Goal: Task Accomplishment & Management: Use online tool/utility

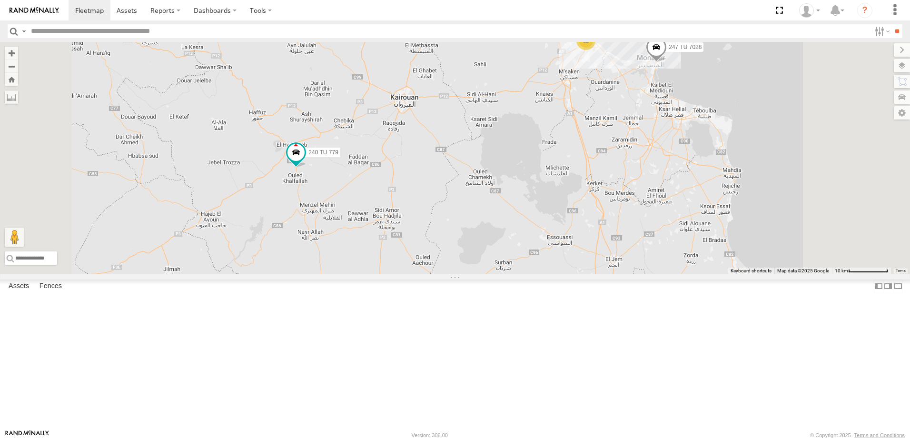
drag, startPoint x: 475, startPoint y: 184, endPoint x: 461, endPoint y: 266, distance: 83.0
click at [483, 258] on div "247 TU 7028 245 TU 9066 240 TU 779 245 TU 9056 12" at bounding box center [455, 158] width 910 height 232
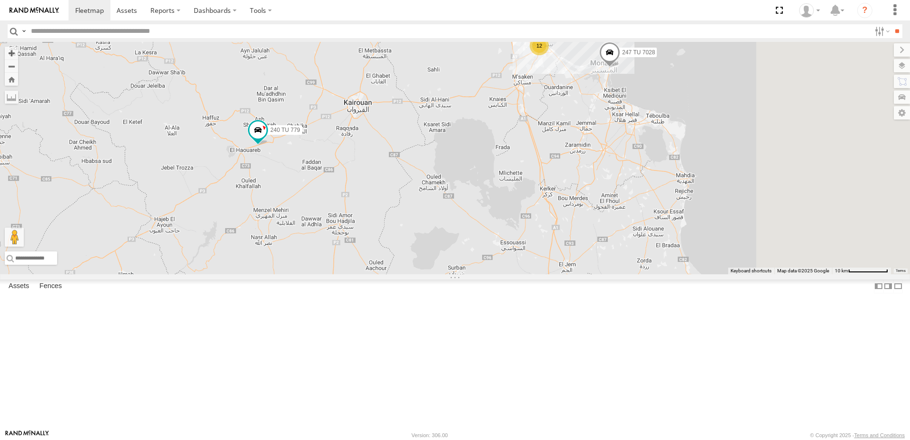
drag, startPoint x: 592, startPoint y: 184, endPoint x: 438, endPoint y: 230, distance: 161.1
click at [438, 230] on div "240 TU 779 12 234 TU 2630 247 TU 7028" at bounding box center [455, 158] width 910 height 232
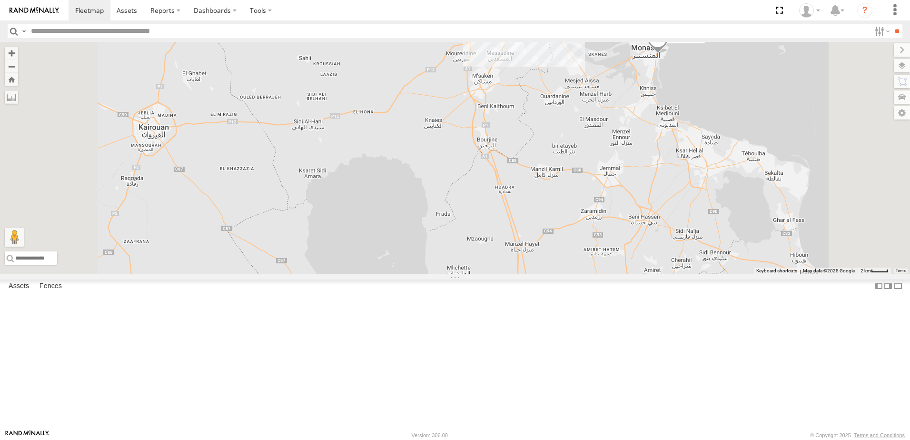
drag, startPoint x: 484, startPoint y: 170, endPoint x: 483, endPoint y: 205, distance: 34.7
click at [483, 205] on div "240 TU 779 234 TU 2630 247 TU 7028 3 7 246 TU 8289 245 TU 9059" at bounding box center [455, 158] width 910 height 232
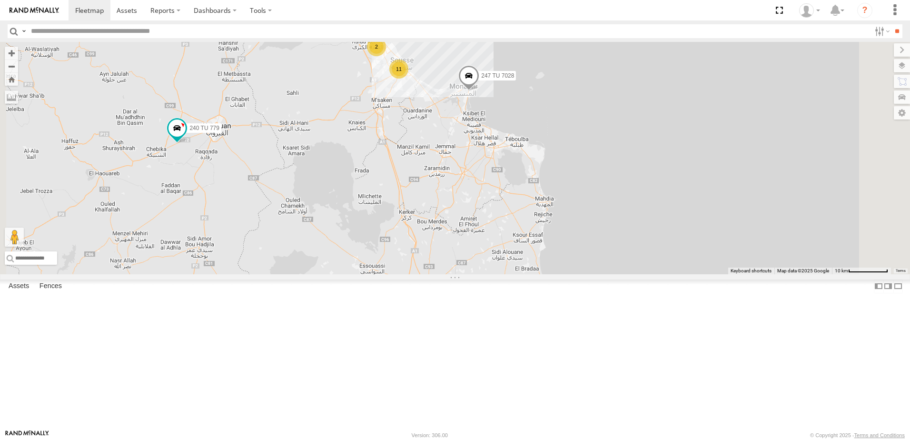
drag, startPoint x: 418, startPoint y: 190, endPoint x: 425, endPoint y: 228, distance: 38.8
click at [425, 228] on div "247 TU 7028 240 TU 779 245 TU 9056 11 2" at bounding box center [455, 158] width 910 height 232
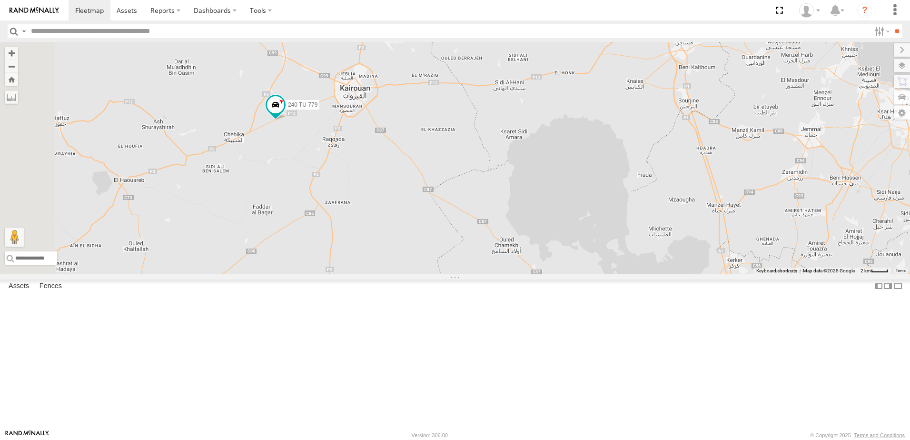
drag, startPoint x: 340, startPoint y: 214, endPoint x: 500, endPoint y: 208, distance: 160.5
click at [500, 208] on div "247 TU 7028 240 TU 779 245 TU 9056" at bounding box center [455, 158] width 910 height 232
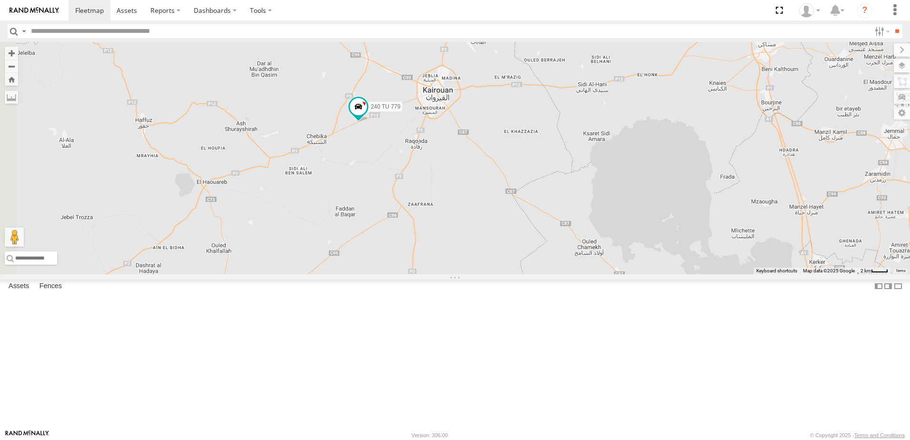
drag, startPoint x: 433, startPoint y: 257, endPoint x: 500, endPoint y: 256, distance: 67.1
click at [500, 256] on div "247 TU 7028 240 TU 779 245 TU 9056 2 7 246 TU 8289 245 TU 9059" at bounding box center [455, 158] width 910 height 232
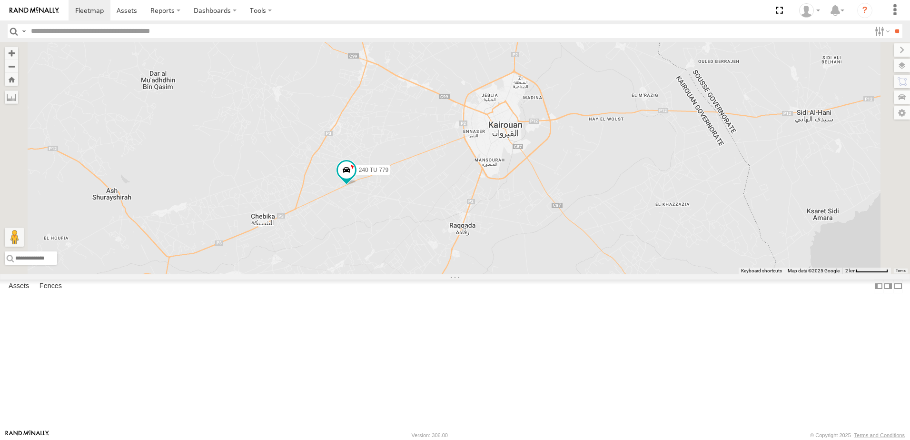
drag, startPoint x: 477, startPoint y: 335, endPoint x: 476, endPoint y: 341, distance: 6.3
click at [476, 274] on div "247 TU 7028 240 TU 779 245 TU 9056 246 TU 8289 245 TU 9059" at bounding box center [455, 158] width 910 height 232
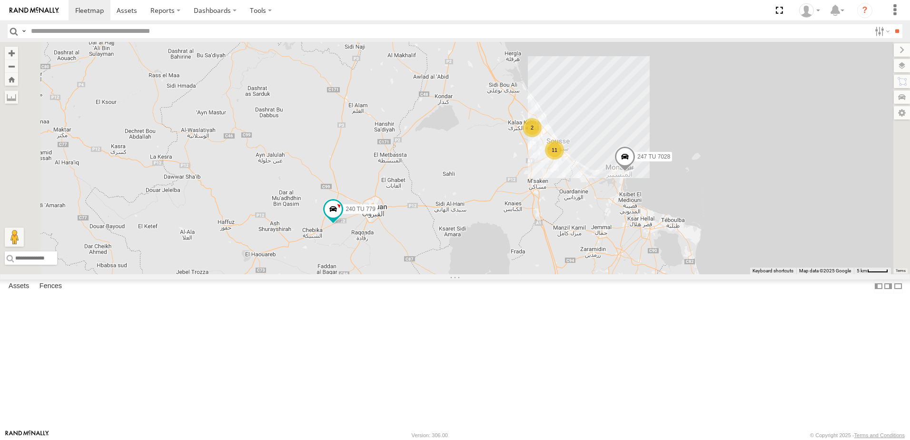
drag, startPoint x: 545, startPoint y: 331, endPoint x: 521, endPoint y: 322, distance: 25.7
click at [521, 274] on div "247 TU 7028 240 TU 779 245 TU 9056 11 2" at bounding box center [455, 158] width 910 height 232
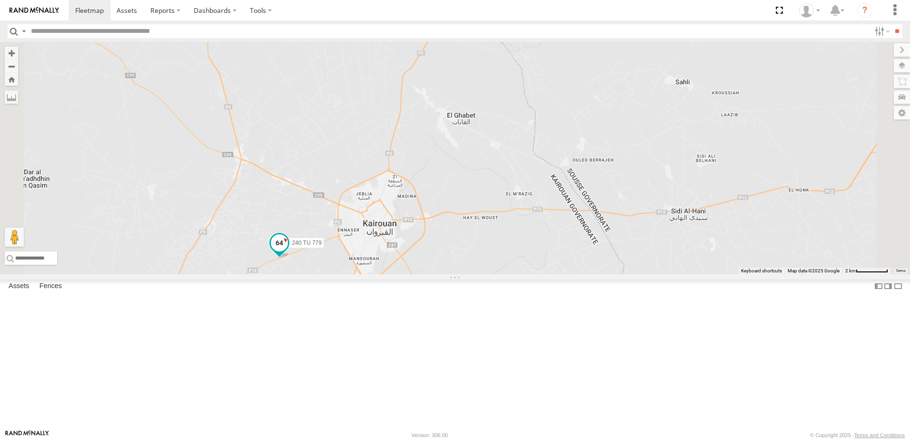
click at [288, 251] on span at bounding box center [279, 242] width 17 height 17
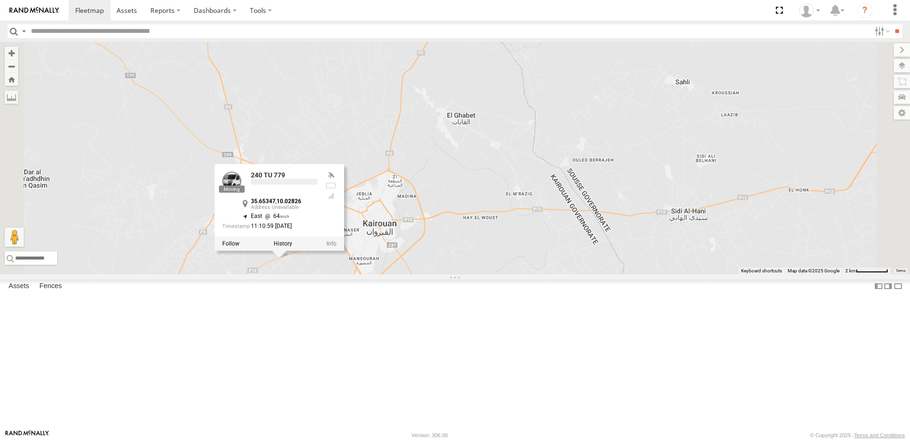
click at [401, 274] on div "247 TU 7028 240 TU 779 245 TU 9056 240 TU 779 35.65347 , 10.02826 East 64 11:10…" at bounding box center [455, 158] width 910 height 232
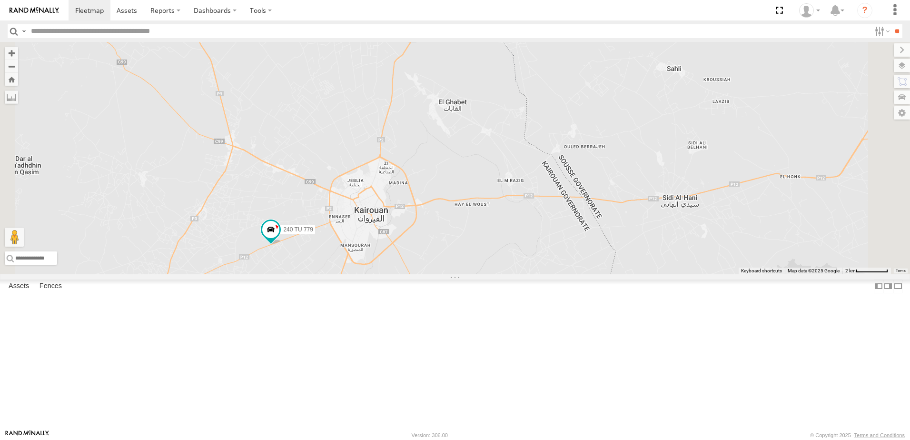
drag, startPoint x: 465, startPoint y: 338, endPoint x: 447, endPoint y: 295, distance: 47.1
click at [447, 274] on div "247 TU 7028 240 TU 779 245 TU 9056" at bounding box center [455, 158] width 910 height 232
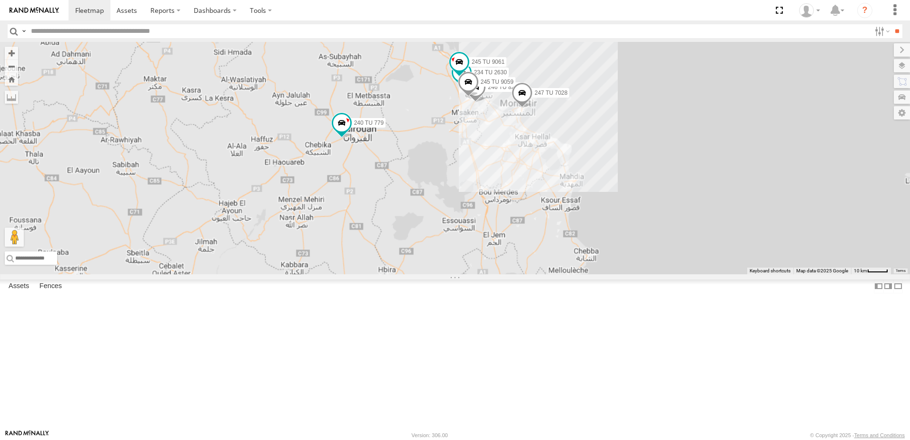
drag, startPoint x: 382, startPoint y: 378, endPoint x: 415, endPoint y: 230, distance: 151.7
click at [415, 230] on div "247 TU 7028 240 TU 779 245 TU 9056 234 TU 2630 245 TU 9061 246 TU 8289 245 TU 9…" at bounding box center [455, 158] width 910 height 232
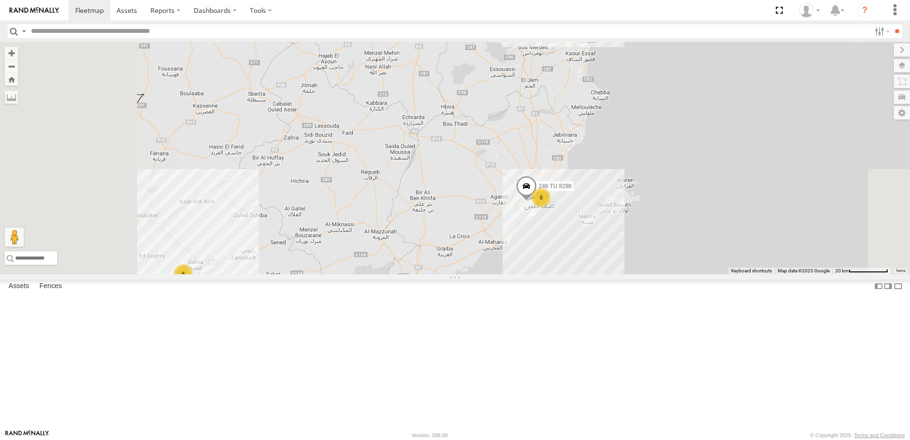
drag, startPoint x: 365, startPoint y: 294, endPoint x: 421, endPoint y: 199, distance: 109.9
click at [421, 199] on div "247 TU 7028 240 TU 779 245 TU 9056 13 6 5 246 TU 8288" at bounding box center [455, 158] width 910 height 232
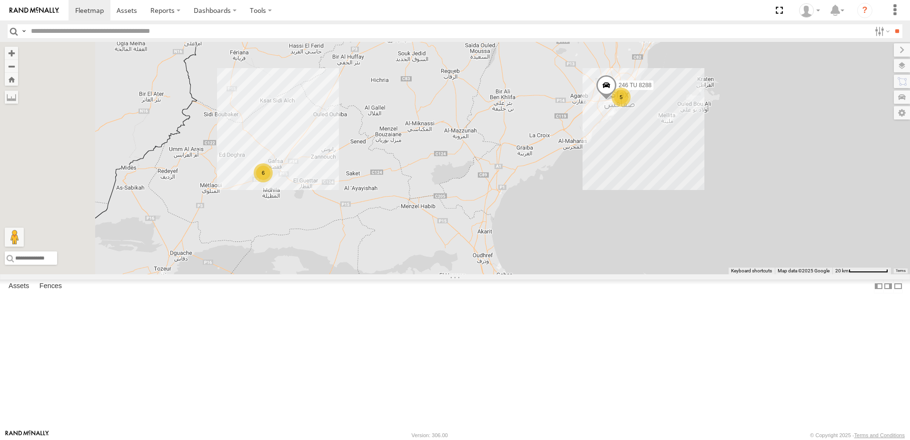
drag, startPoint x: 456, startPoint y: 260, endPoint x: 510, endPoint y: 209, distance: 74.1
click at [510, 209] on div "247 TU 7028 240 TU 779 245 TU 9056 13 6 5 246 TU 8288" at bounding box center [455, 158] width 910 height 232
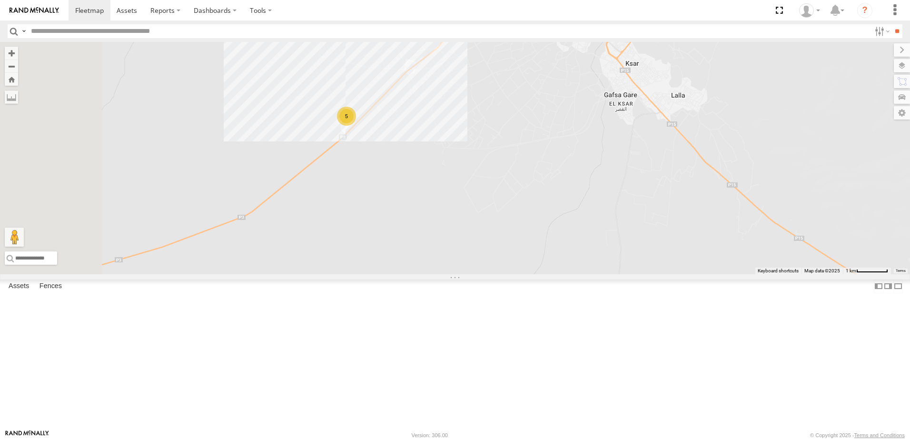
drag, startPoint x: 416, startPoint y: 199, endPoint x: 490, endPoint y: 254, distance: 92.1
click at [490, 254] on div "247 TU 7028 240 TU 779 245 TU 9056 246 TU 8288 231 TU 3157 247 TU 9974 5" at bounding box center [455, 158] width 910 height 232
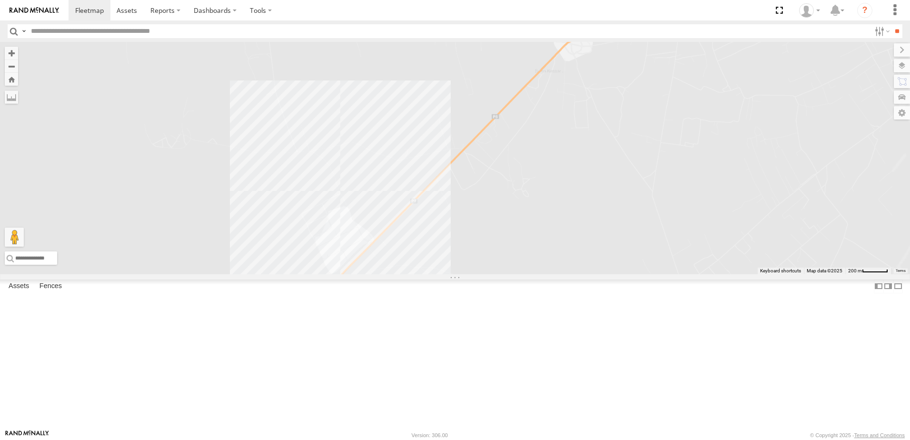
drag, startPoint x: 459, startPoint y: 175, endPoint x: 466, endPoint y: 278, distance: 103.5
click at [466, 274] on div "247 TU 7028 240 TU 779 245 TU 9056 246 TU 8288 231 TU 3157 247 TU 9974" at bounding box center [455, 158] width 910 height 232
drag, startPoint x: 589, startPoint y: 219, endPoint x: 476, endPoint y: 258, distance: 119.4
click at [477, 257] on div "247 TU 7028 240 TU 779 245 TU 9056 246 TU 8288 231 TU 3157 247 TU 9974 5" at bounding box center [455, 158] width 910 height 232
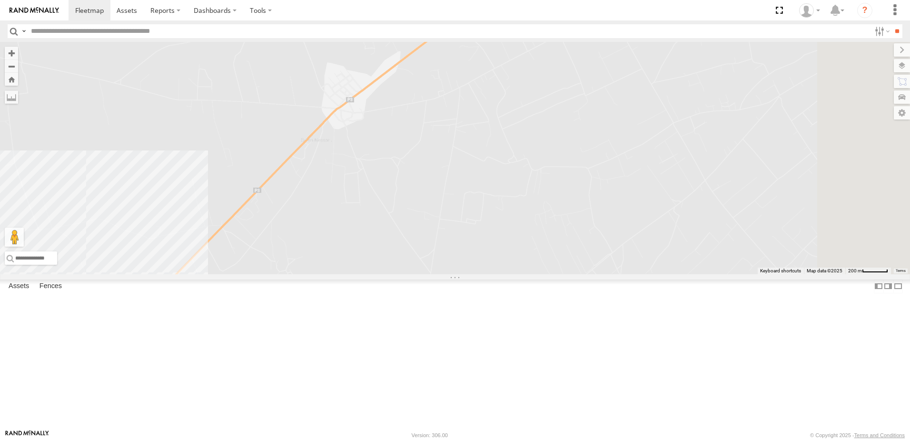
drag, startPoint x: 641, startPoint y: 127, endPoint x: 563, endPoint y: 230, distance: 129.8
click at [563, 230] on div "247 TU 7028 240 TU 779 245 TU 9056 246 TU 8288 231 TU 3157 247 TU 9974 5" at bounding box center [455, 158] width 910 height 232
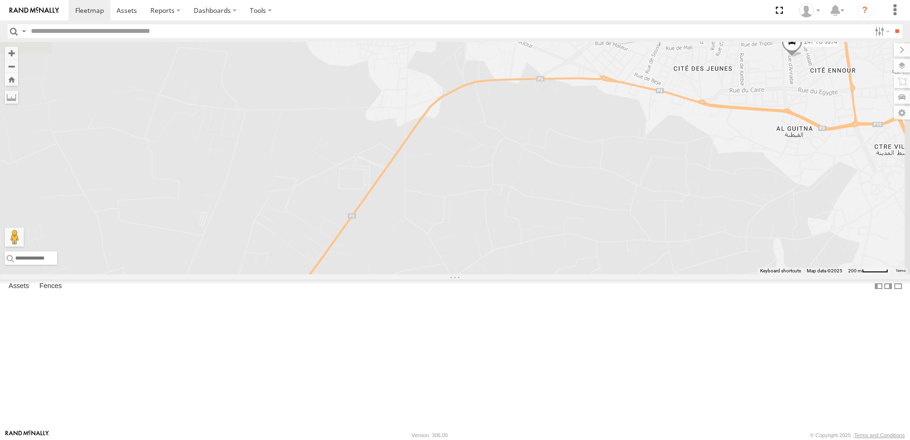
drag, startPoint x: 653, startPoint y: 150, endPoint x: 641, endPoint y: 221, distance: 72.5
click at [637, 222] on div "247 TU 7028 240 TU 779 245 TU 9056 246 TU 8288 231 TU 3157 247 TU 9974 5" at bounding box center [455, 158] width 910 height 232
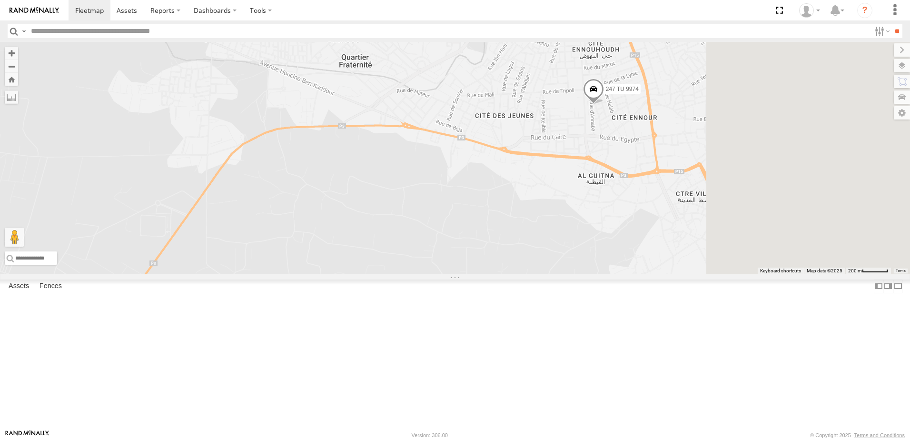
drag, startPoint x: 550, startPoint y: 223, endPoint x: 490, endPoint y: 227, distance: 60.2
click at [490, 227] on div "247 TU 7028 240 TU 779 245 TU 9056 246 TU 8288 231 TU 3157 247 TU 9974 5" at bounding box center [455, 158] width 910 height 232
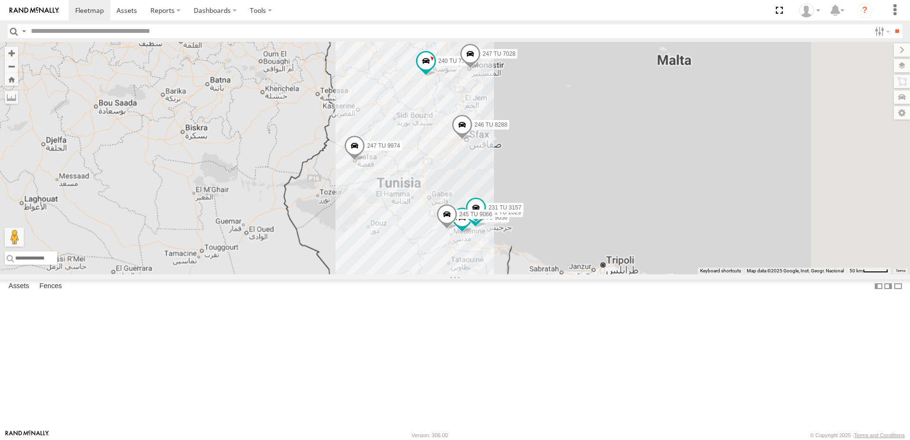
drag, startPoint x: 514, startPoint y: 246, endPoint x: 502, endPoint y: 249, distance: 11.9
click at [502, 249] on div "247 TU 7028 240 TU 779 245 TU 9056 246 TU 8288 241 TU 2029 231 TU 3157 245 TU 9…" at bounding box center [455, 158] width 910 height 232
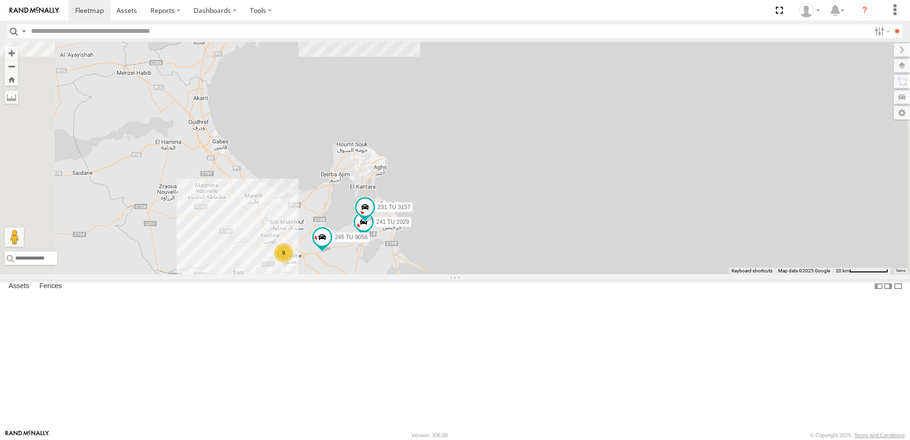
drag, startPoint x: 374, startPoint y: 361, endPoint x: 492, endPoint y: 297, distance: 134.6
click at [293, 262] on div "9" at bounding box center [283, 252] width 19 height 19
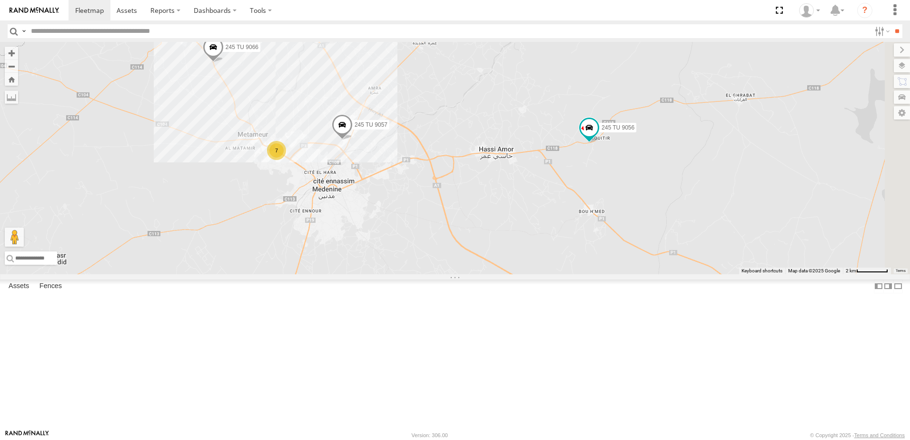
drag, startPoint x: 638, startPoint y: 303, endPoint x: 529, endPoint y: 287, distance: 110.6
click at [529, 274] on div "240 TU 779 241 TU 2029 246 TU 8288 231 TU 3157 245 TU 9056 245 TU 9057 245 TU 9…" at bounding box center [455, 158] width 910 height 232
click at [353, 140] on span at bounding box center [342, 127] width 21 height 26
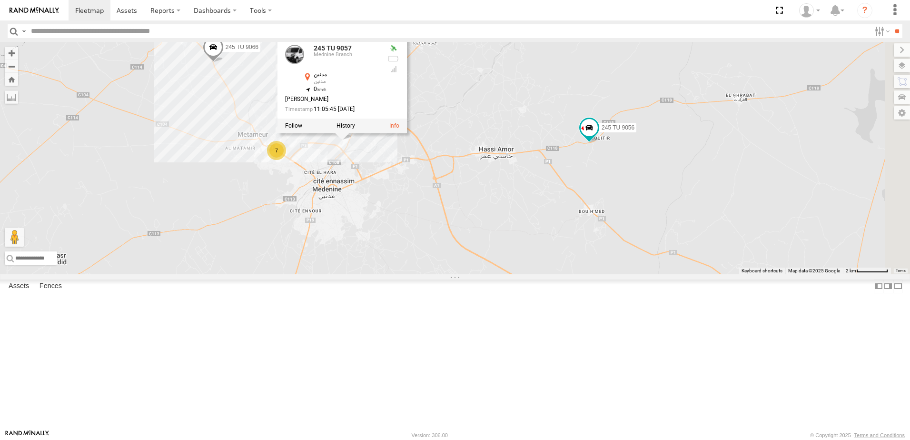
click at [452, 234] on div "240 TU 779 241 TU 2029 246 TU 8288 231 TU 3157 245 TU 9056 245 TU 9057 245 TU 9…" at bounding box center [455, 158] width 910 height 232
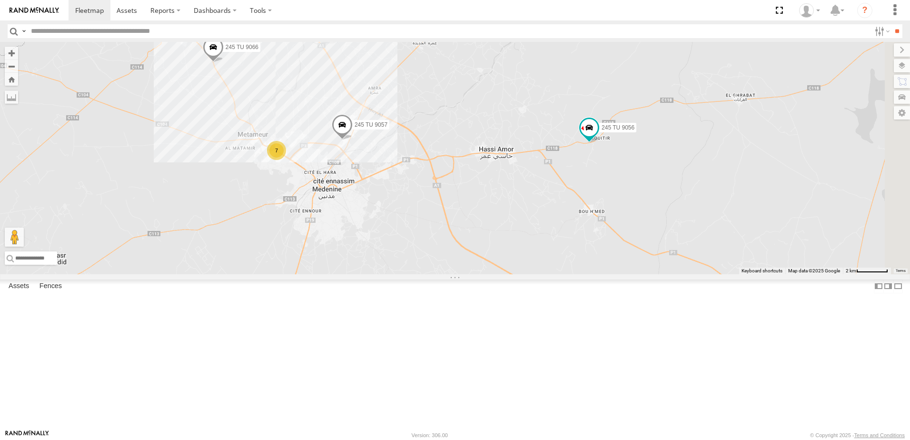
click at [344, 133] on div "240 TU 779 241 TU 2029 246 TU 8288 231 TU 3157 245 TU 9056 245 TU 9057 245 TU 9…" at bounding box center [455, 158] width 910 height 232
click at [334, 144] on div "240 TU 779 241 TU 2029 246 TU 8288 231 TU 3157 245 TU 9056 245 TU 9057 245 TU 9…" at bounding box center [455, 158] width 910 height 232
click at [353, 115] on div "240 TU 779 241 TU 2029 246 TU 8288 231 TU 3157 245 TU 9056 245 TU 9057 245 TU 9…" at bounding box center [455, 158] width 910 height 232
click at [224, 62] on span at bounding box center [213, 50] width 21 height 26
click at [354, 158] on div "240 TU 779 241 TU 2029 246 TU 8288 231 TU 3157 245 TU 9056 245 TU 9057 245 TU 9…" at bounding box center [455, 158] width 910 height 232
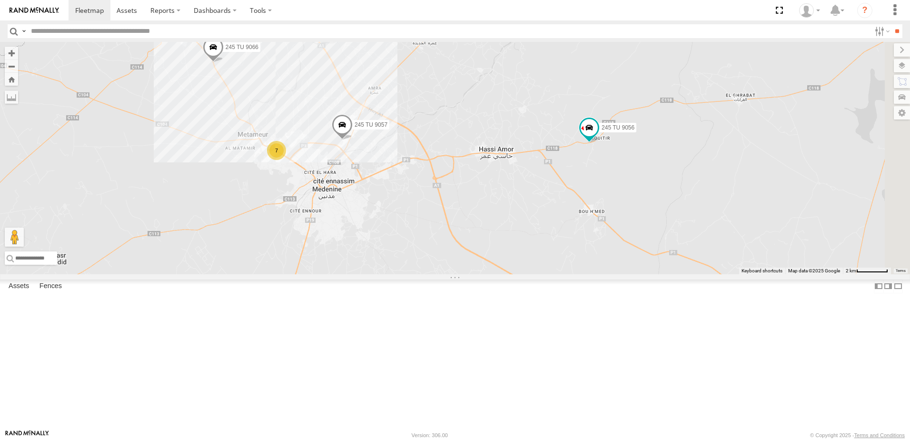
drag, startPoint x: 516, startPoint y: 227, endPoint x: 480, endPoint y: 214, distance: 37.9
click at [480, 214] on div "240 TU 779 241 TU 2029 246 TU 8288 231 TU 3157 245 TU 9056 245 TU 9057 245 TU 9…" at bounding box center [455, 158] width 910 height 232
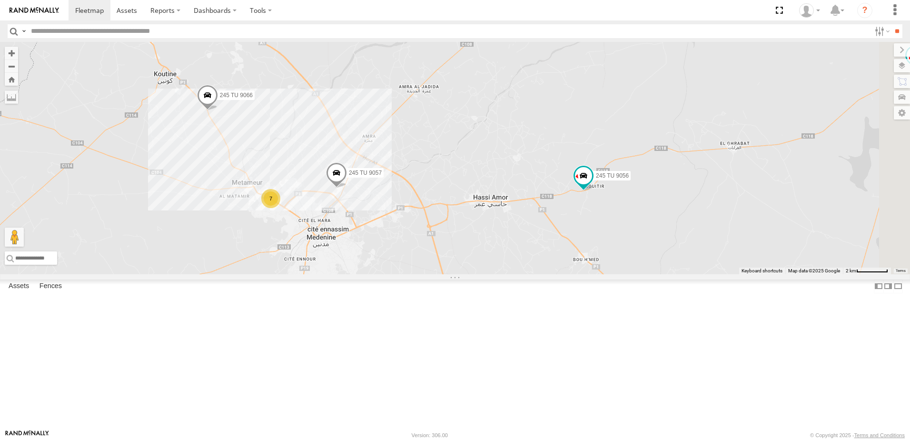
drag, startPoint x: 632, startPoint y: 223, endPoint x: 690, endPoint y: 315, distance: 108.8
click at [690, 274] on div "240 TU 779 241 TU 2029 246 TU 8288 231 TU 3157 245 TU 9056 245 TU 9057 245 TU 9…" at bounding box center [455, 158] width 910 height 232
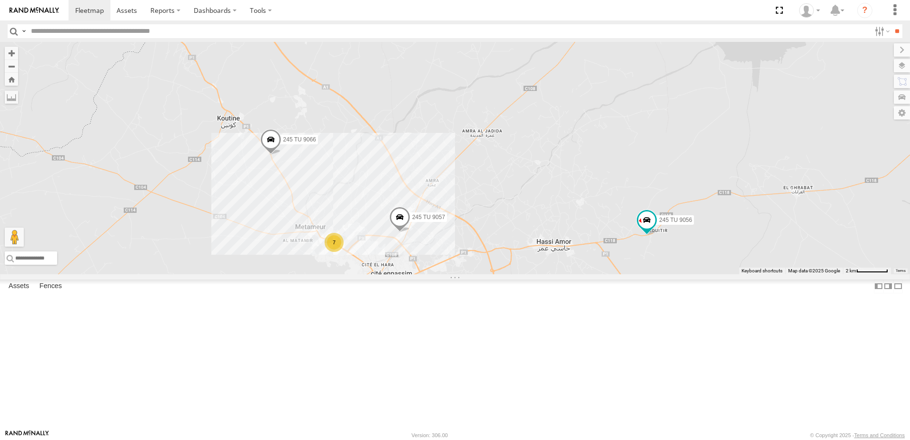
click at [281, 155] on span at bounding box center [270, 142] width 21 height 26
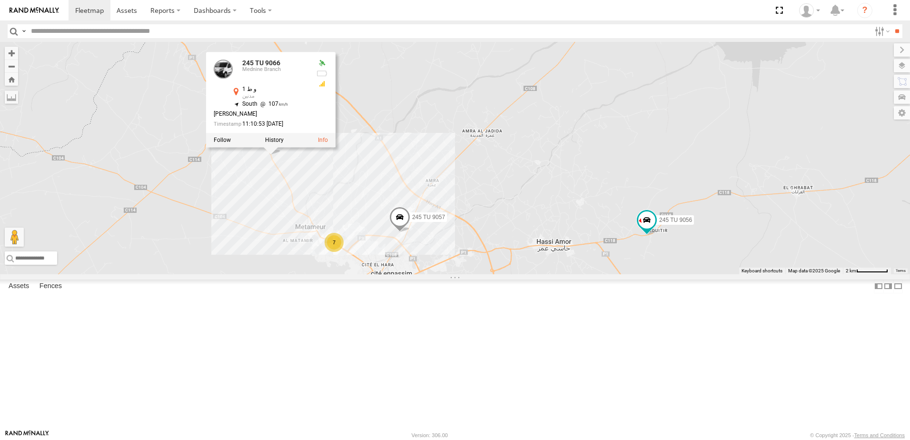
click at [368, 247] on div "240 TU 779 241 TU 2029 246 TU 8288 231 TU 3157 245 TU 9056 245 TU 9057 245 TU 9…" at bounding box center [455, 158] width 910 height 232
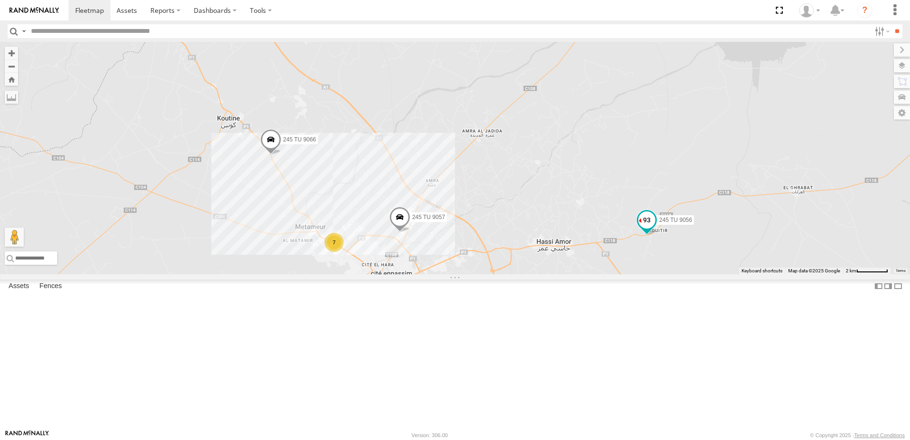
click at [655, 229] on span at bounding box center [646, 220] width 17 height 17
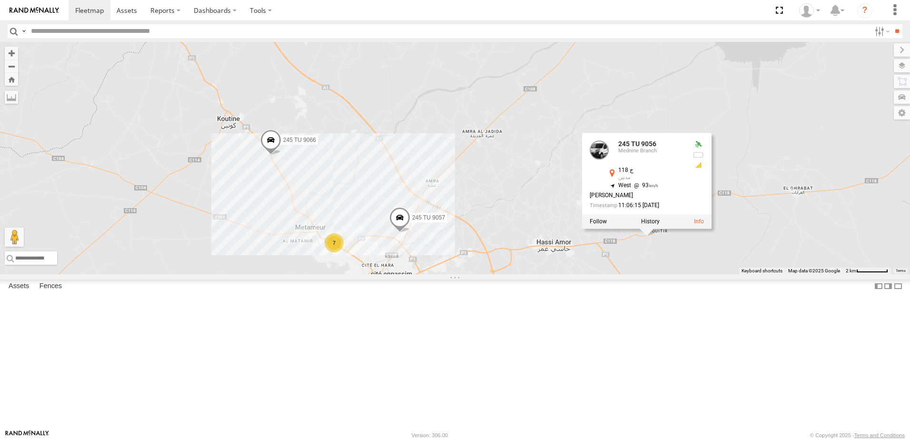
click at [737, 274] on div "240 TU 779 241 TU 2029 246 TU 8288 231 TU 3157 245 TU 9056 245 TU 9057 245 TU 9…" at bounding box center [455, 158] width 910 height 232
click at [822, 274] on div "240 TU 779 241 TU 2029 246 TU 8288 231 TU 3157 245 TU 9056 245 TU 9057 245 TU 9…" at bounding box center [455, 158] width 910 height 232
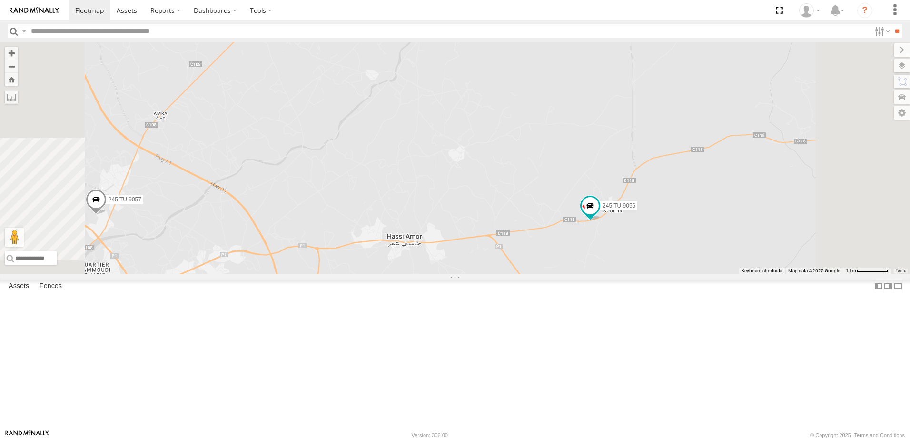
click at [816, 274] on div "240 TU 779 241 TU 2029 246 TU 8288 231 TU 3157 245 TU 9056 245 TU 9057 245 TU 9…" at bounding box center [455, 158] width 910 height 232
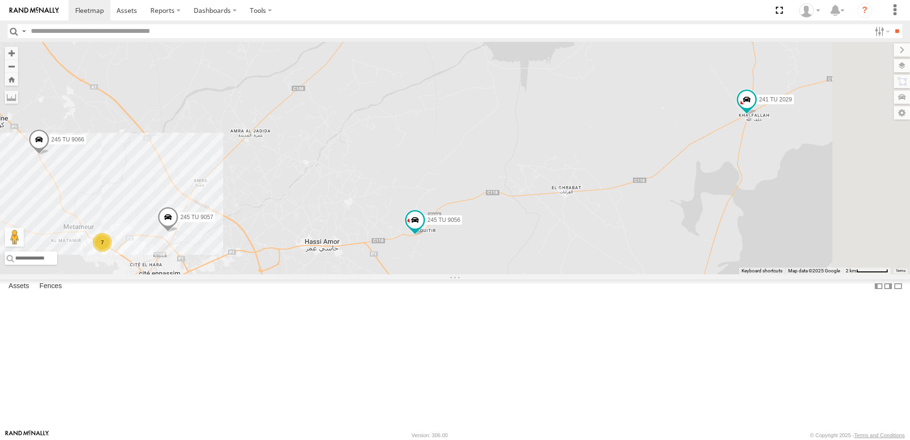
drag, startPoint x: 825, startPoint y: 318, endPoint x: 593, endPoint y: 316, distance: 231.3
click at [594, 274] on div "240 TU 779 241 TU 2029 246 TU 8288 231 TU 3157 245 TU 9056 245 TU 9057 245 TU 9…" at bounding box center [455, 158] width 910 height 232
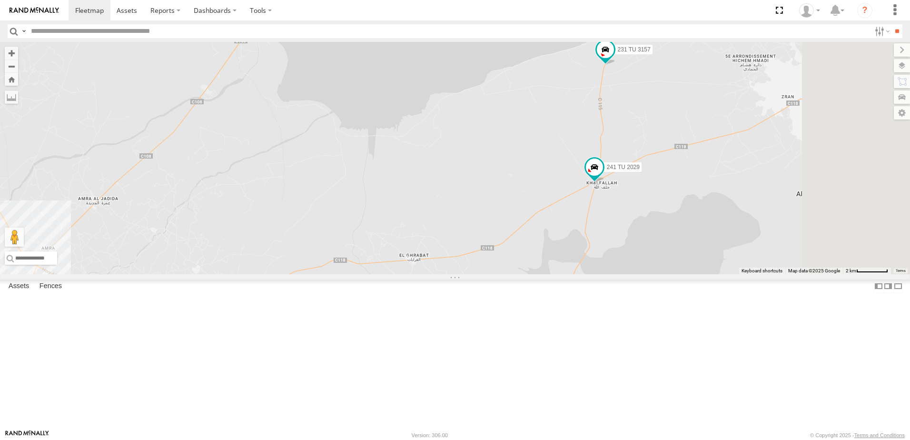
drag, startPoint x: 861, startPoint y: 218, endPoint x: 710, endPoint y: 289, distance: 166.9
click at [710, 274] on div "240 TU 779 241 TU 2029 246 TU 8288 231 TU 3157 245 TU 9056 245 TU 9057 245 TU 9…" at bounding box center [455, 158] width 910 height 232
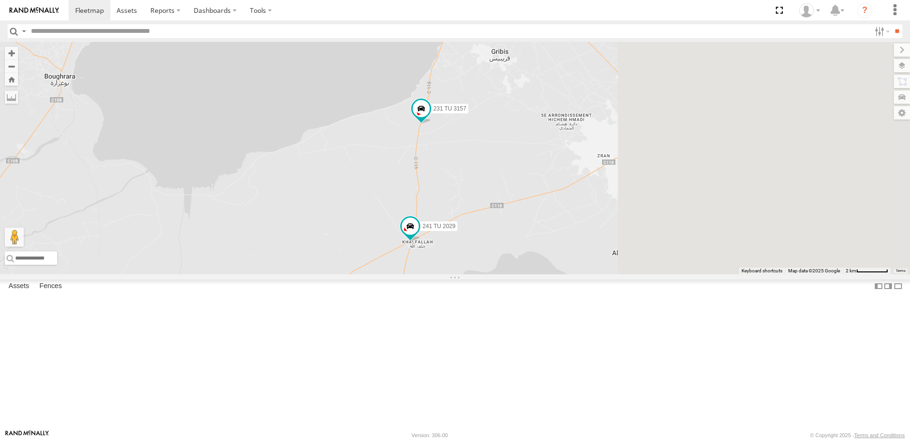
drag, startPoint x: 584, startPoint y: 223, endPoint x: 547, endPoint y: 231, distance: 37.4
click at [547, 231] on div "240 TU 779 241 TU 2029 246 TU 8288 231 TU 3157 245 TU 9056 245 TU 9057 245 TU 9…" at bounding box center [455, 158] width 910 height 232
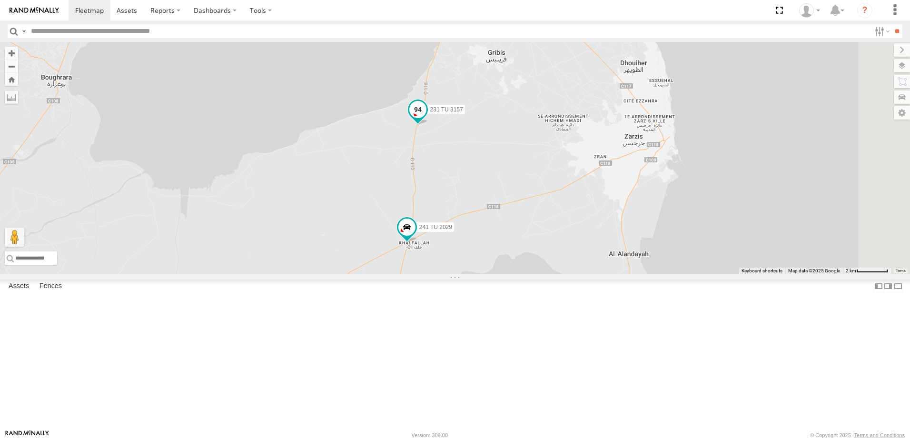
click at [465, 114] on label "231 TU 3157" at bounding box center [444, 110] width 42 height 10
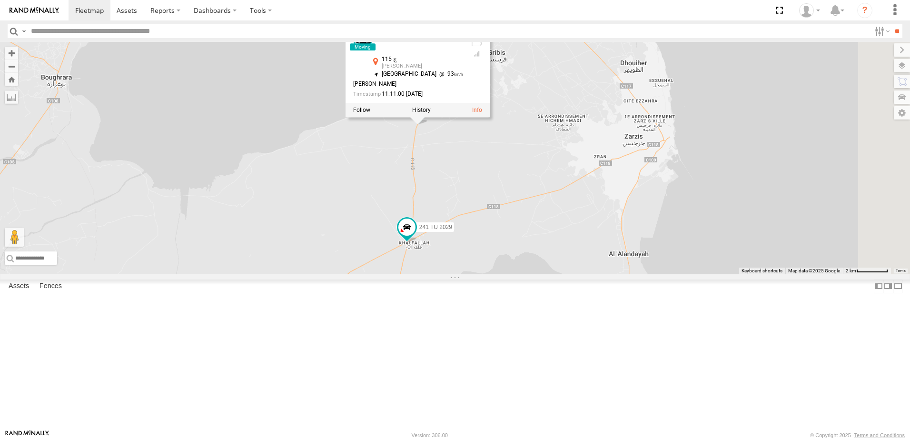
click at [457, 222] on div "240 TU 779 241 TU 2029 246 TU 8288 231 TU 3157 245 TU 9056 245 TU 9057 245 TU 9…" at bounding box center [455, 158] width 910 height 232
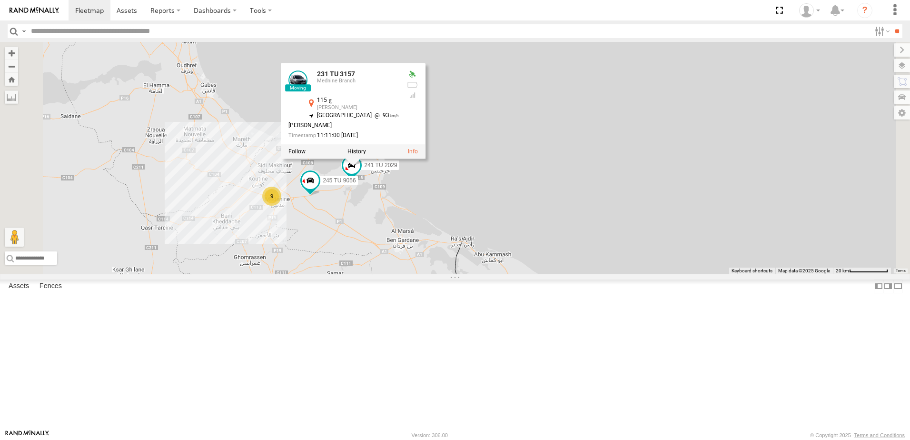
click at [428, 274] on div "240 TU 779 241 TU 2029 246 TU 8288 231 TU 3157 245 TU 9056 231 TU 3157 Mednine …" at bounding box center [455, 158] width 910 height 232
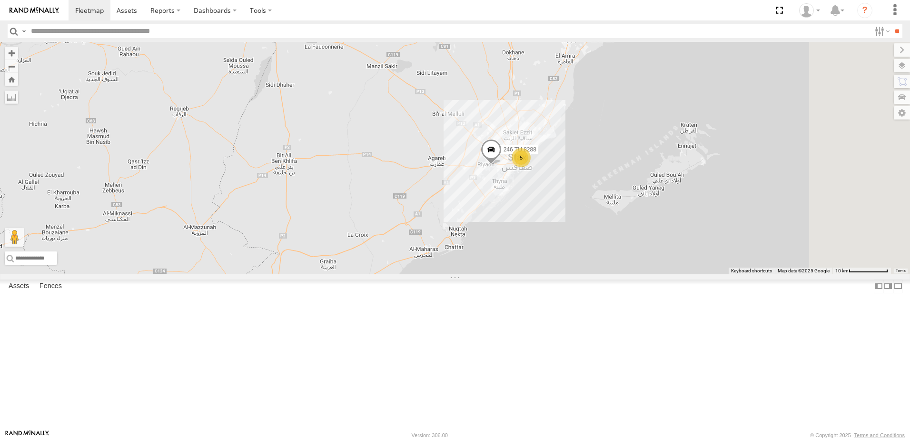
drag, startPoint x: 668, startPoint y: 239, endPoint x: 567, endPoint y: 270, distance: 104.9
click at [567, 270] on div "247 TU 7028 240 TU 779 245 TU 9056 5 246 TU 8288" at bounding box center [455, 158] width 910 height 232
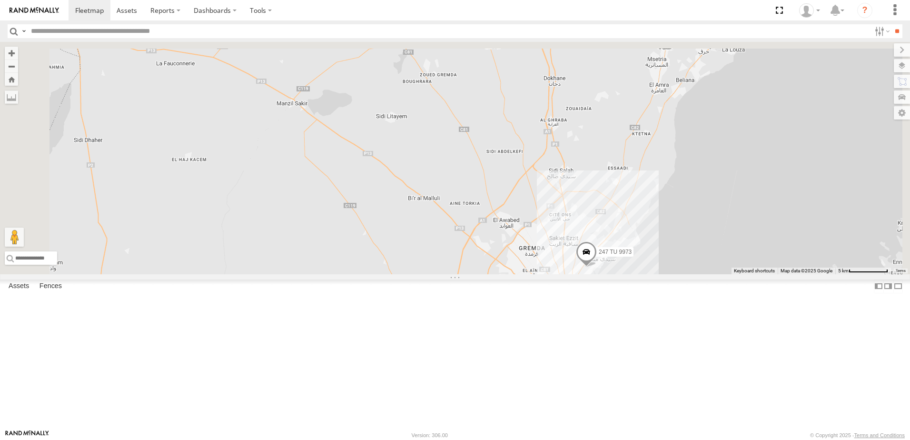
drag, startPoint x: 451, startPoint y: 242, endPoint x: 458, endPoint y: 323, distance: 80.7
click at [458, 274] on div "247 TU 7028 240 TU 779 245 TU 9056 246 TU 8288 247 TU 9973 4" at bounding box center [455, 158] width 910 height 232
drag, startPoint x: 499, startPoint y: 334, endPoint x: 500, endPoint y: 320, distance: 13.4
click at [499, 274] on div "247 TU 7028 240 TU 779 245 TU 9056 246 TU 8288 247 TU 9973 4" at bounding box center [455, 158] width 910 height 232
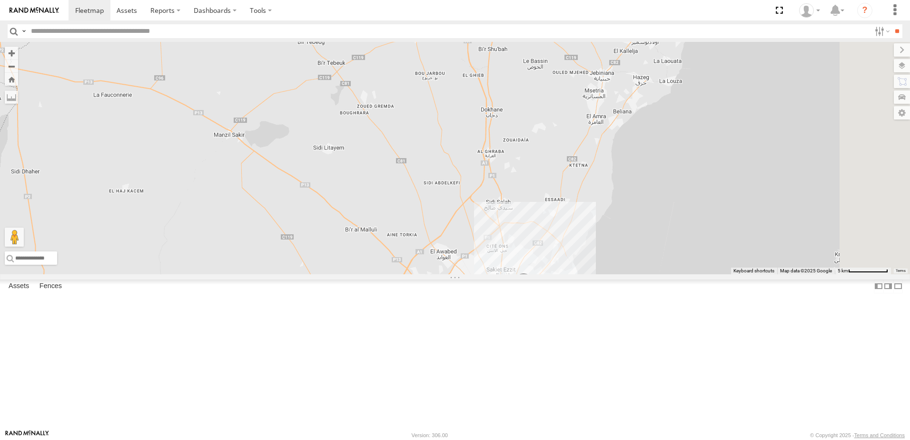
drag, startPoint x: 565, startPoint y: 239, endPoint x: 553, endPoint y: 311, distance: 72.8
click at [553, 274] on div "247 TU 7028 240 TU 779 245 TU 9056 246 TU 8288 247 TU 9973 4" at bounding box center [455, 158] width 910 height 232
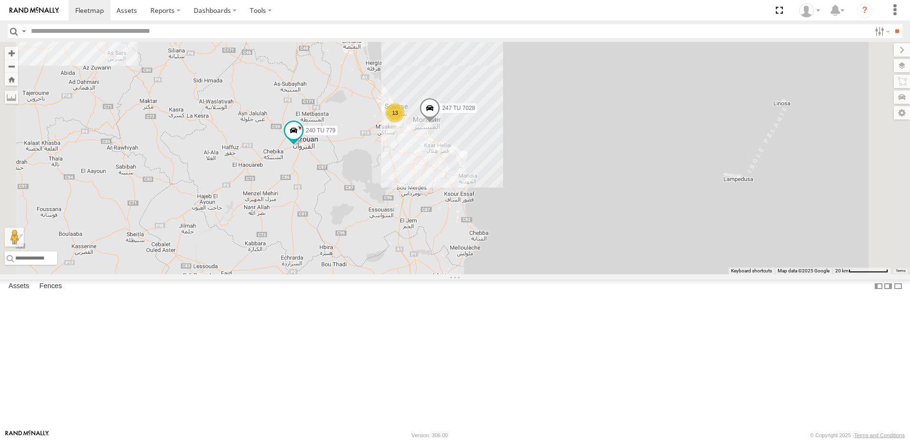
drag, startPoint x: 541, startPoint y: 185, endPoint x: 511, endPoint y: 308, distance: 126.9
click at [511, 274] on div "247 TU 7028 240 TU 779 245 TU 9056 246 TU 8288 13 5" at bounding box center [455, 158] width 910 height 232
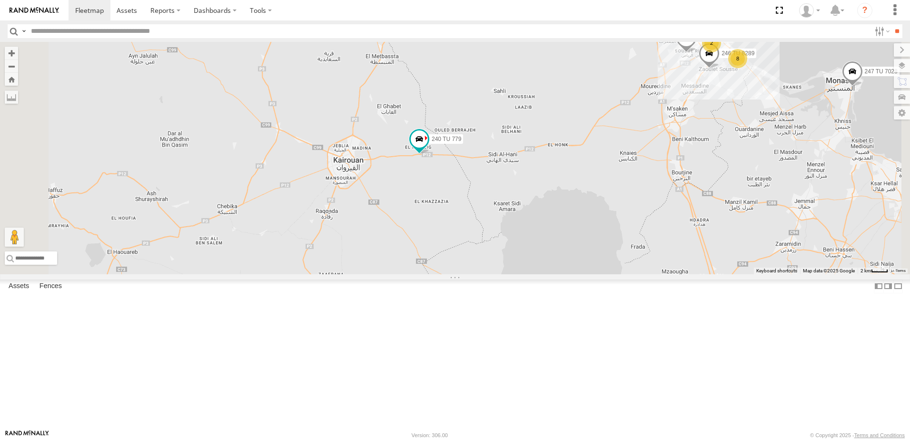
drag, startPoint x: 549, startPoint y: 172, endPoint x: 553, endPoint y: 246, distance: 73.9
click at [553, 246] on div "247 TU 7028 240 TU 779 241 TU 2029 231 TU 3157 246 TU 8288 245 TU 9061 247 TU 9…" at bounding box center [455, 158] width 910 height 232
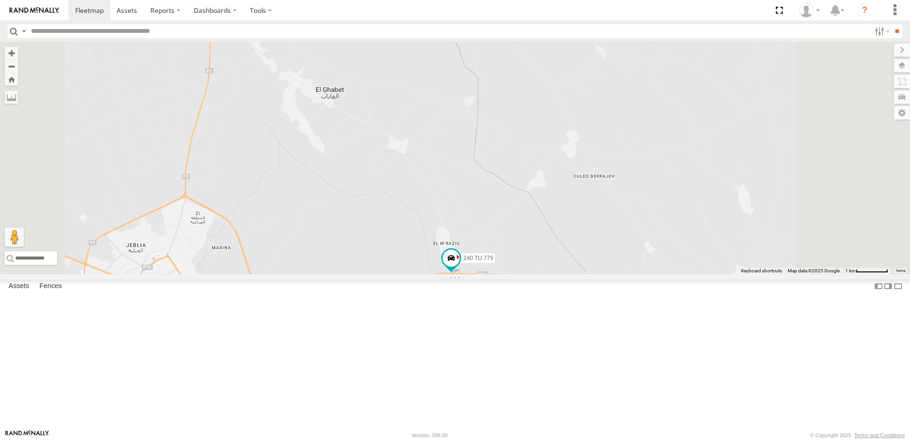
drag, startPoint x: 544, startPoint y: 359, endPoint x: 513, endPoint y: 282, distance: 83.1
click at [515, 274] on div "247 TU 7028 240 TU 779 241 TU 2029 231 TU 3157 246 TU 8288 245 TU 9061 247 TU 9…" at bounding box center [455, 158] width 910 height 232
